Goal: Complete application form

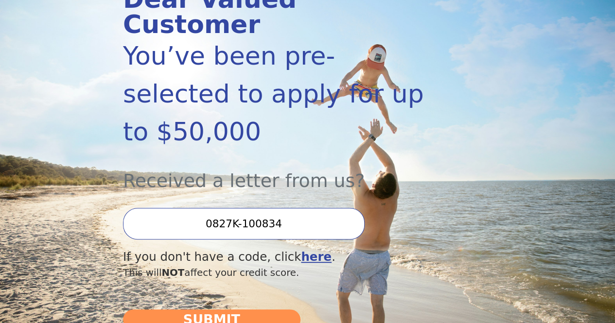
scroll to position [243, 0]
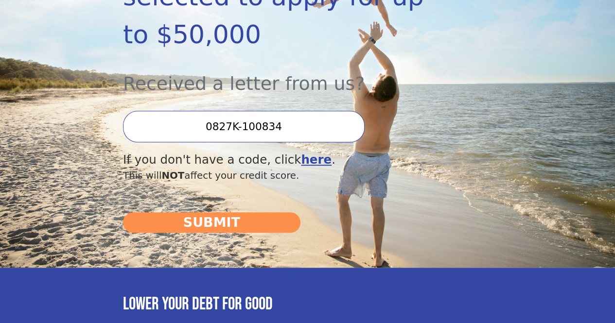
click at [300, 125] on input "0827K-100834" at bounding box center [244, 127] width 242 height 32
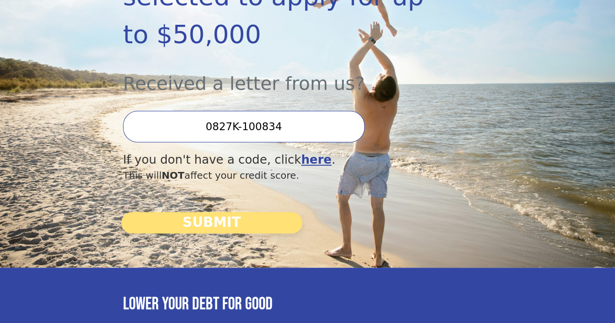
click at [228, 227] on button "SUBMIT" at bounding box center [211, 222] width 181 height 21
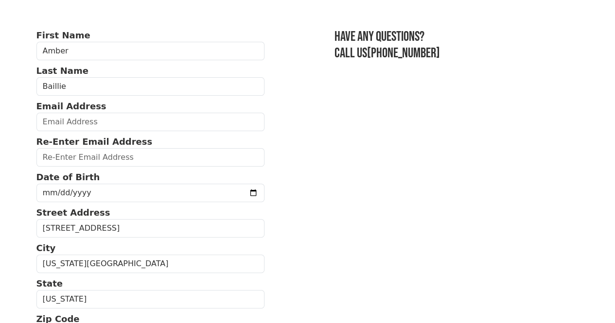
scroll to position [97, 0]
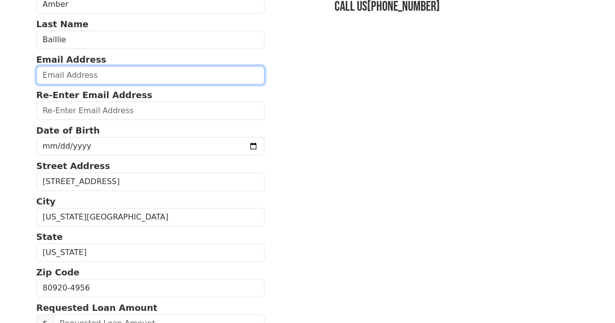
click at [79, 79] on input "email" at bounding box center [150, 75] width 228 height 18
type input "amber.baillie@gmail.com"
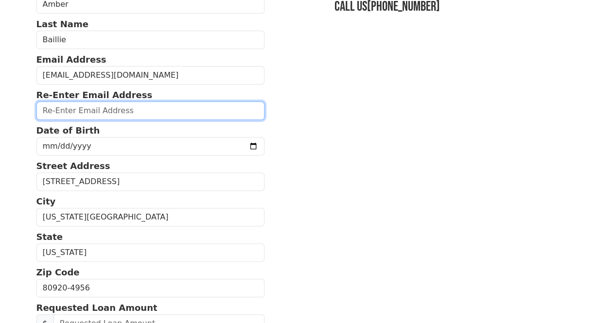
click at [94, 114] on input "email" at bounding box center [150, 111] width 228 height 18
type input "amber.baillie@gmail.com"
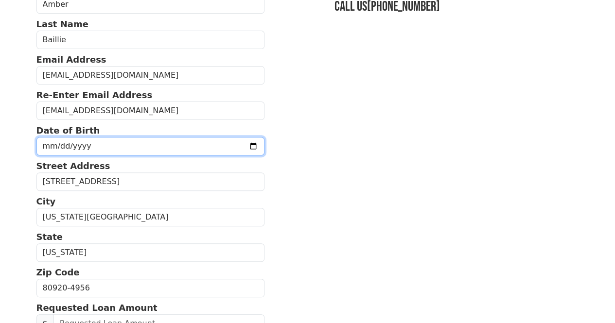
click at [102, 152] on input "date" at bounding box center [150, 146] width 228 height 18
type input "1989-03-25"
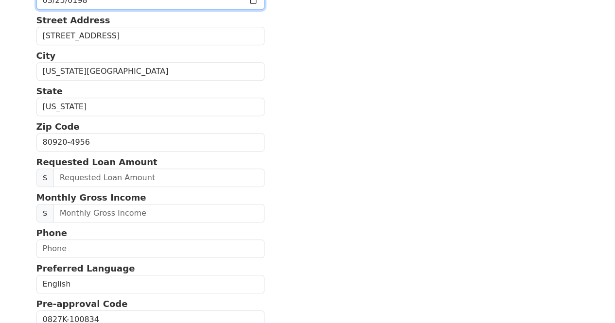
scroll to position [292, 0]
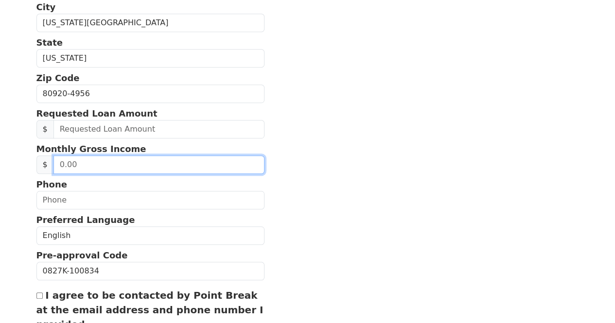
click at [84, 174] on input "text" at bounding box center [158, 165] width 211 height 18
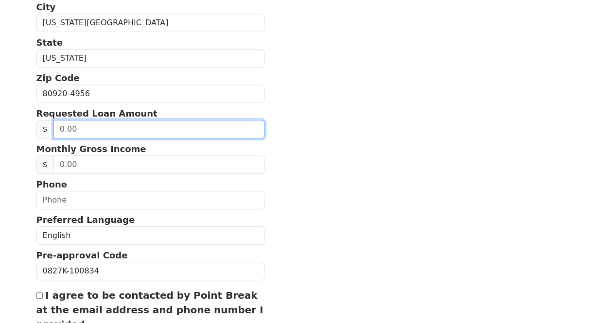
click at [88, 139] on input "text" at bounding box center [158, 129] width 211 height 18
drag, startPoint x: 97, startPoint y: 139, endPoint x: 52, endPoint y: 140, distance: 44.7
click at [53, 139] on input "text" at bounding box center [158, 129] width 211 height 18
drag, startPoint x: 87, startPoint y: 143, endPoint x: 57, endPoint y: 143, distance: 30.1
click at [57, 139] on input "50.00" at bounding box center [158, 129] width 211 height 18
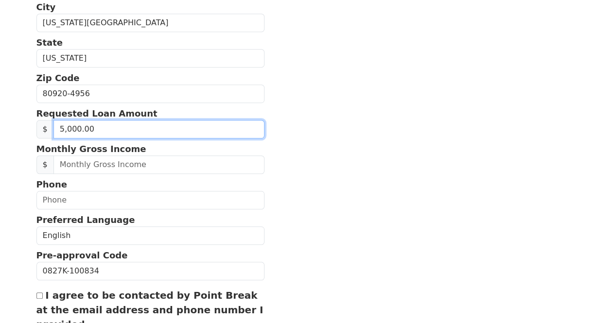
type input "50,000.00"
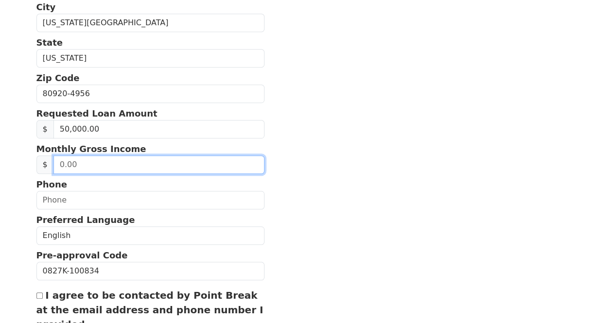
click at [139, 174] on input "text" at bounding box center [158, 165] width 211 height 18
click at [91, 174] on input "text" at bounding box center [158, 165] width 211 height 18
type input "7,865.42"
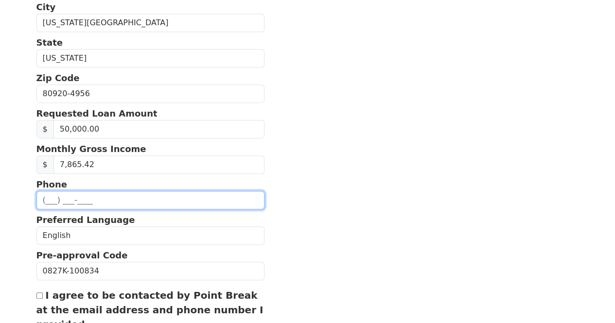
click at [78, 209] on input "text" at bounding box center [150, 200] width 228 height 18
type input "(719) 291-9824"
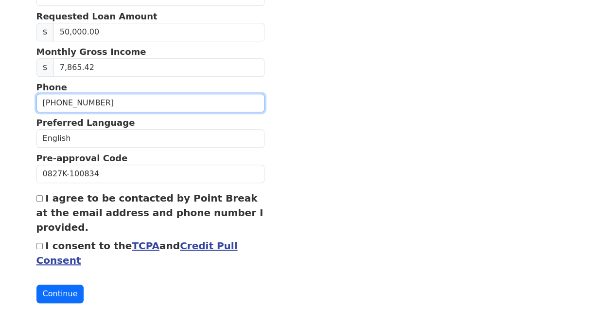
scroll to position [415, 0]
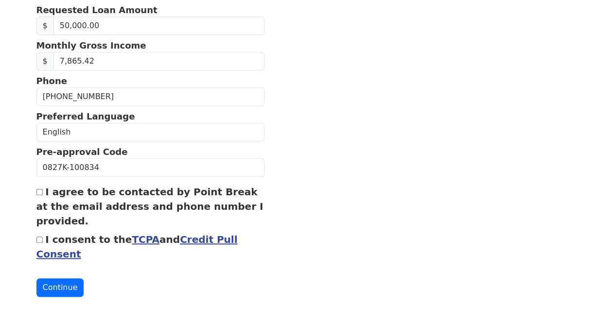
click at [40, 189] on input "I agree to be contacted by Point Break at the email address and phone number I …" at bounding box center [39, 192] width 6 height 6
checkbox input "true"
click at [38, 238] on input "I consent to the TCPA and Credit Pull Consent" at bounding box center [39, 240] width 6 height 6
checkbox input "true"
click at [64, 282] on button "Continue" at bounding box center [60, 287] width 48 height 18
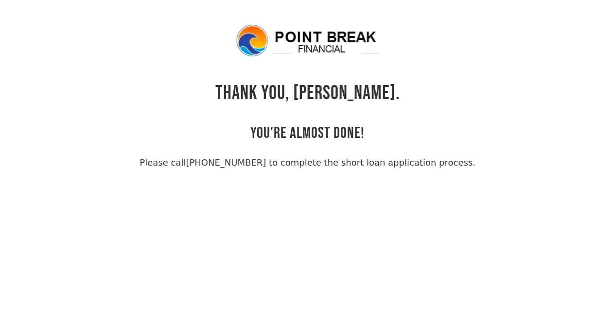
scroll to position [23, 0]
